Goal: Navigation & Orientation: Find specific page/section

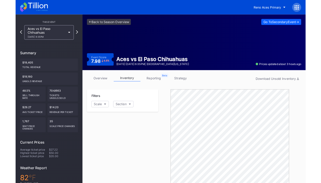
scroll to position [134, 0]
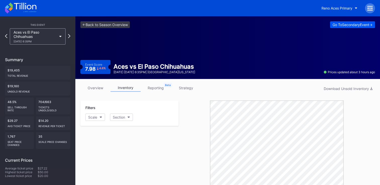
click at [324, 26] on div "Go To Secondary Event ->" at bounding box center [352, 25] width 40 height 4
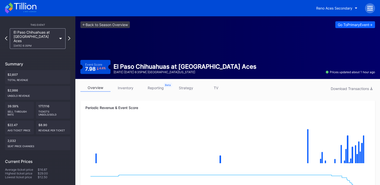
click at [60, 38] on icon at bounding box center [60, 39] width 3 height 2
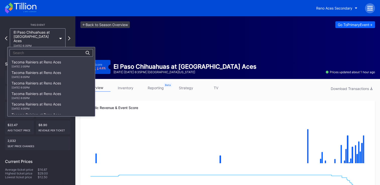
scroll to position [651, 0]
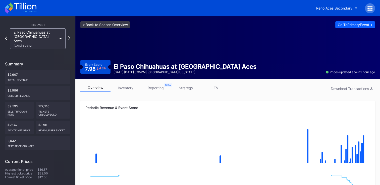
click at [116, 28] on link "<- Back to Season Overview" at bounding box center [104, 24] width 49 height 7
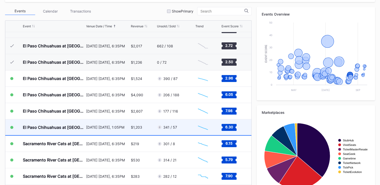
scroll to position [929, 0]
